Goal: Information Seeking & Learning: Learn about a topic

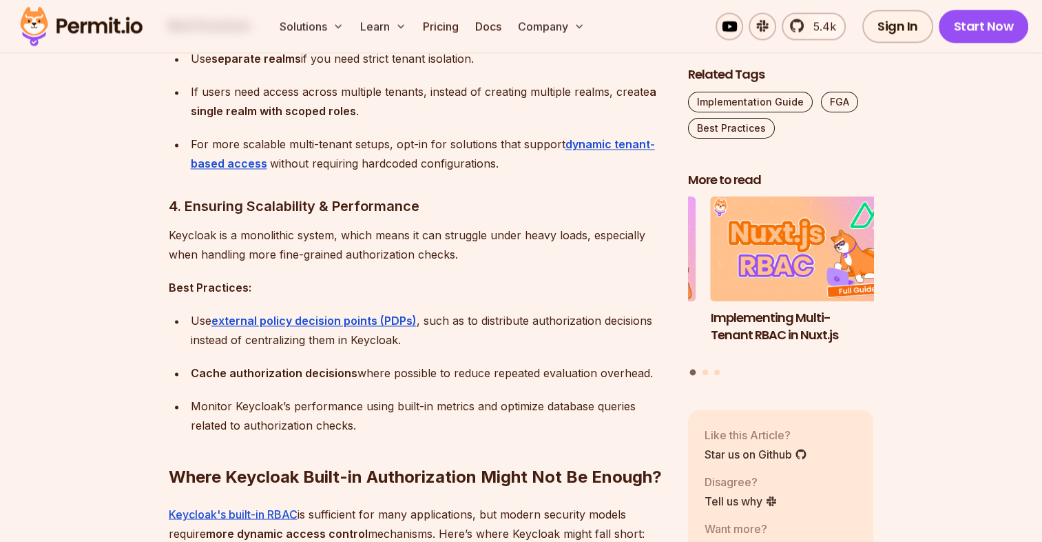
scroll to position [2136, 0]
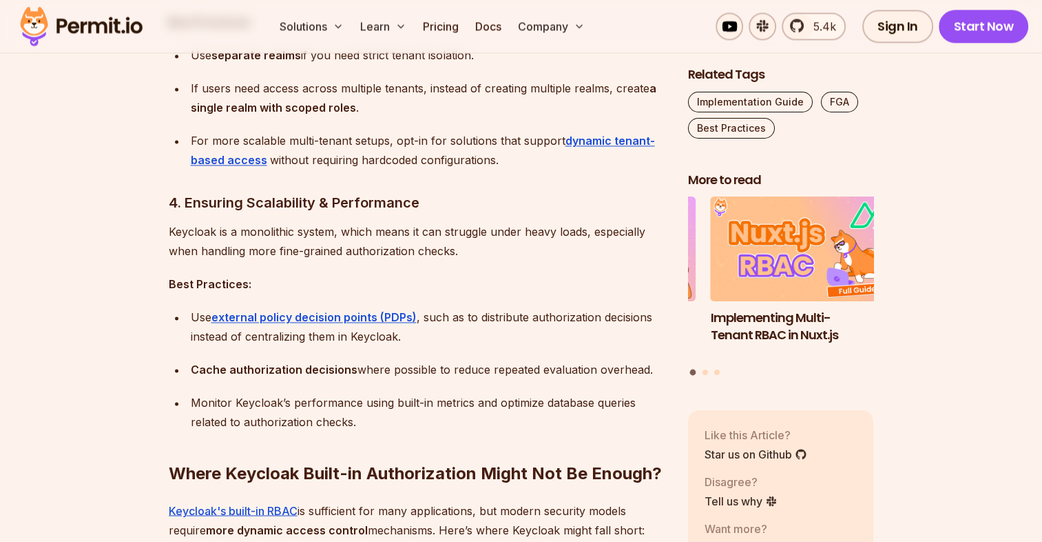
click at [286, 205] on h3 "4. Ensuring Scalability & Performance" at bounding box center [417, 203] width 497 height 22
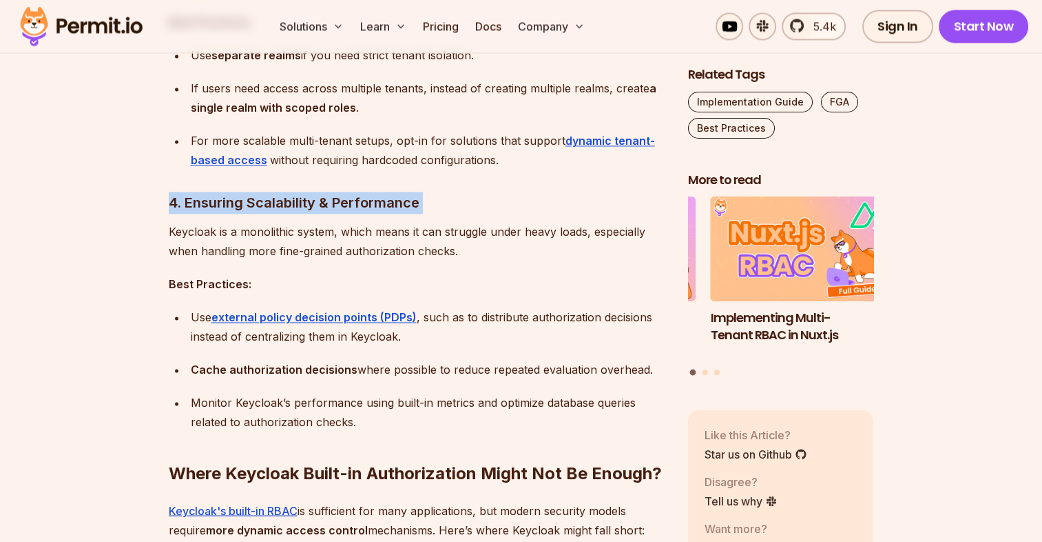
click at [286, 205] on h3 "4. Ensuring Scalability & Performance" at bounding box center [417, 203] width 497 height 22
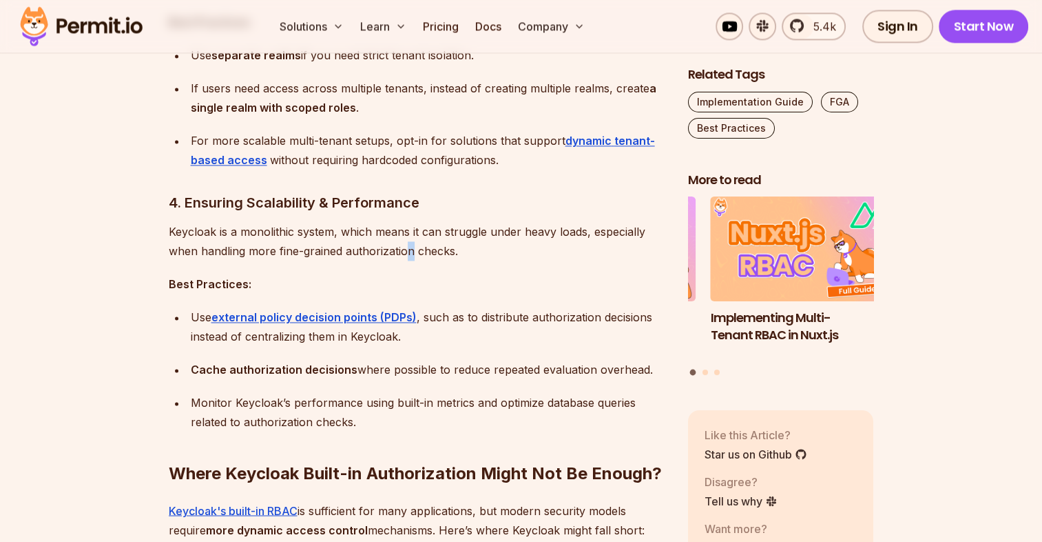
drag, startPoint x: 286, startPoint y: 205, endPoint x: 410, endPoint y: 243, distance: 129.7
click at [410, 243] on p "Keycloak is a monolithic system, which means it can struggle under heavy loads,…" at bounding box center [417, 241] width 497 height 39
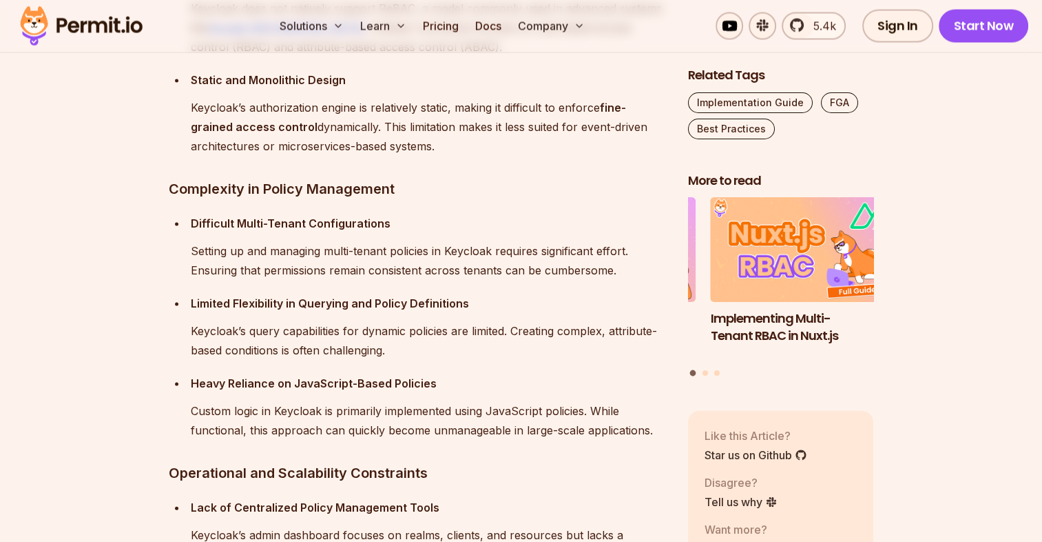
scroll to position [2894, 0]
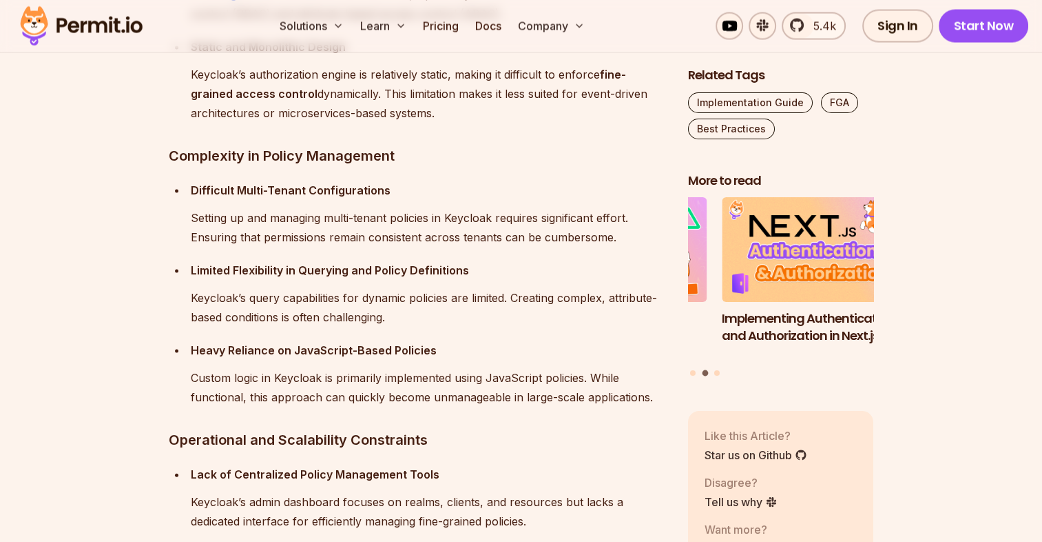
click at [404, 110] on p "Keycloak’s authorization engine is relatively static, making it difficult to en…" at bounding box center [428, 94] width 475 height 58
drag, startPoint x: 404, startPoint y: 110, endPoint x: 386, endPoint y: 154, distance: 47.0
click at [386, 154] on h3 "Complexity in Policy Management" at bounding box center [417, 156] width 497 height 22
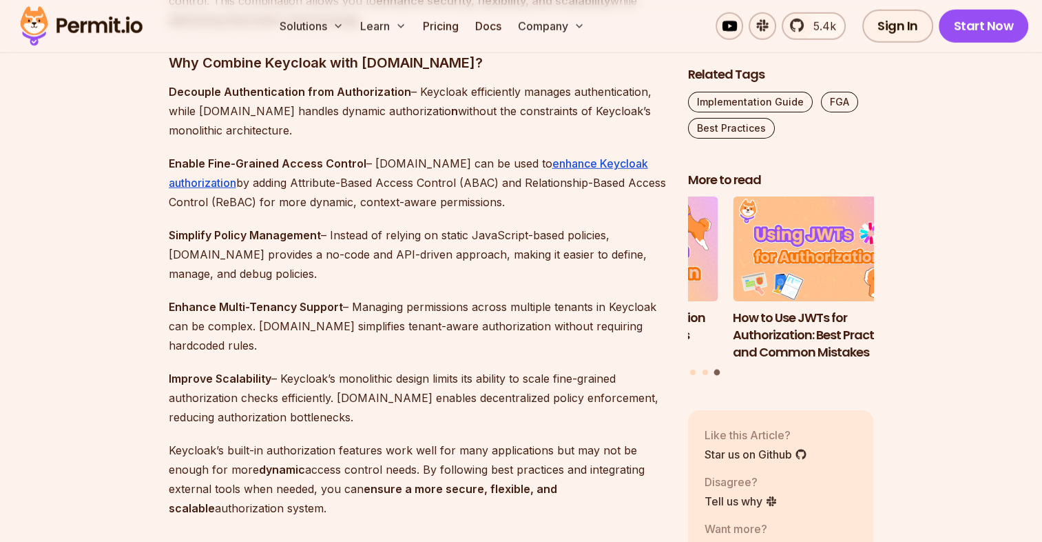
scroll to position [3859, 0]
